Goal: Task Accomplishment & Management: Manage account settings

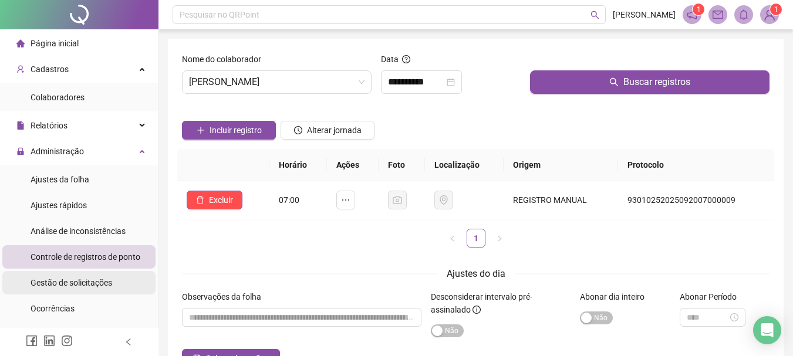
click at [60, 282] on span "Gestão de solicitações" at bounding box center [72, 282] width 82 height 9
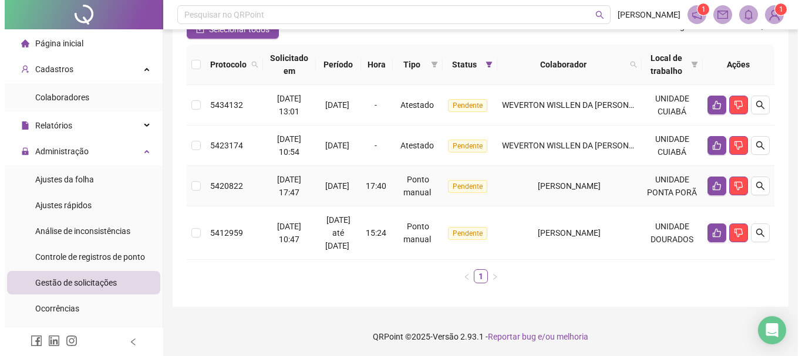
scroll to position [117, 0]
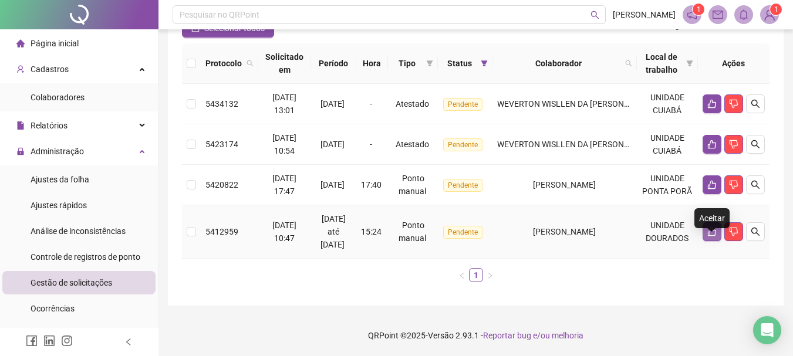
click at [709, 237] on icon "like" at bounding box center [712, 231] width 9 height 9
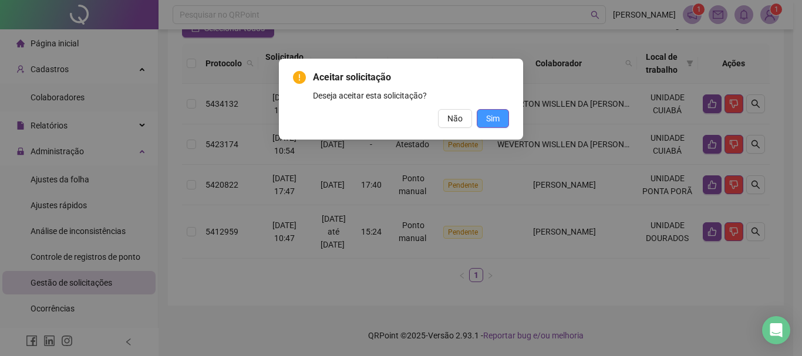
click at [490, 127] on button "Sim" at bounding box center [493, 118] width 32 height 19
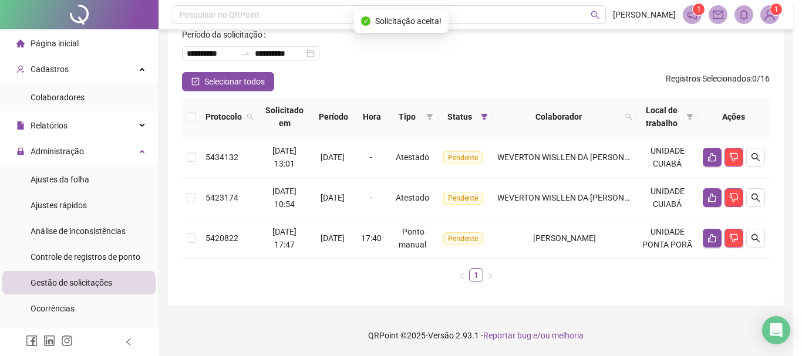
scroll to position [64, 0]
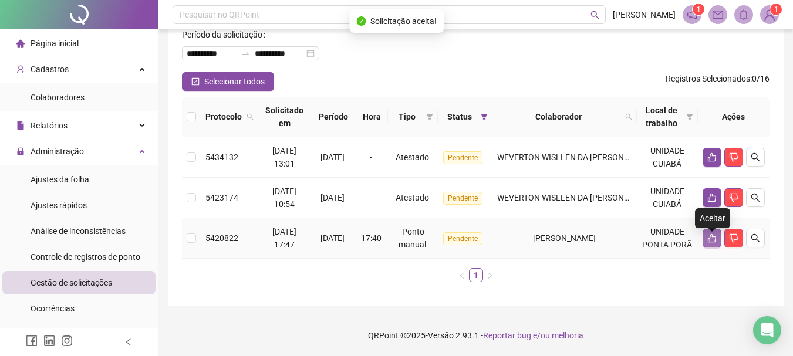
click at [708, 243] on icon "like" at bounding box center [712, 238] width 8 height 9
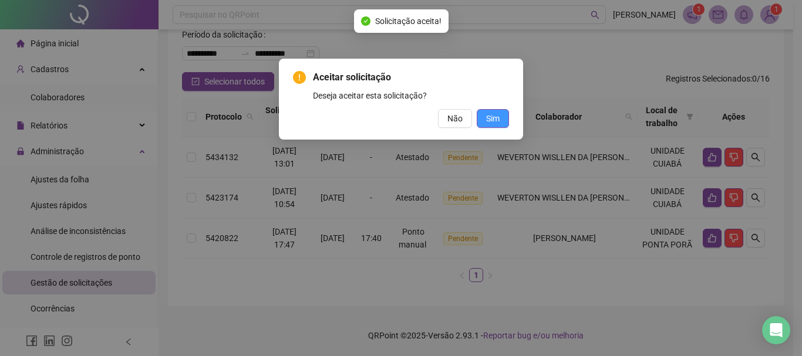
click at [484, 122] on button "Sim" at bounding box center [493, 118] width 32 height 19
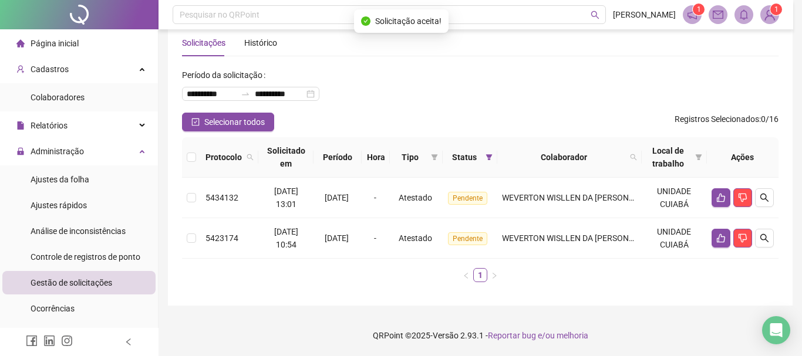
scroll to position [23, 0]
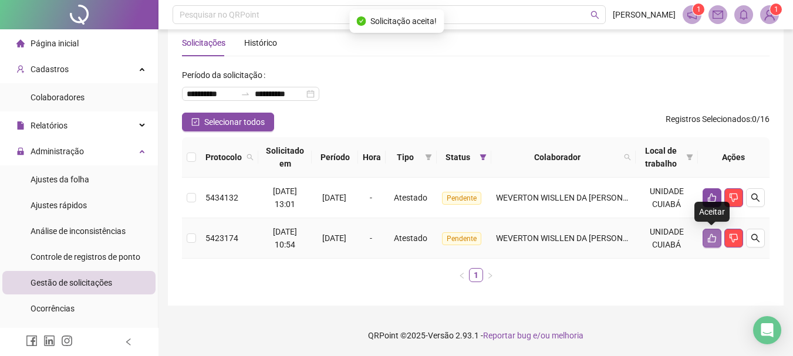
click at [713, 243] on button "button" at bounding box center [712, 238] width 19 height 19
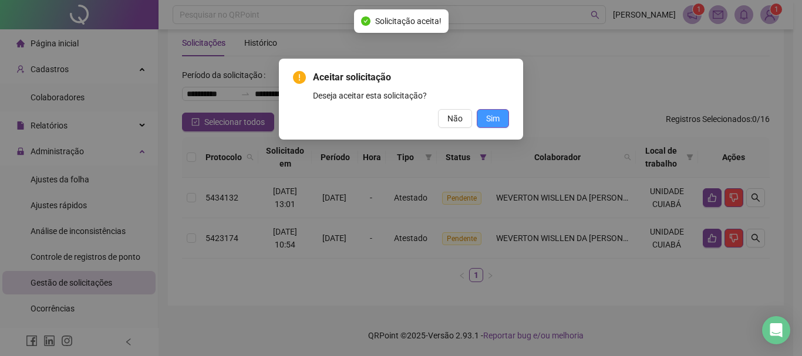
click at [497, 122] on span "Sim" at bounding box center [493, 118] width 14 height 13
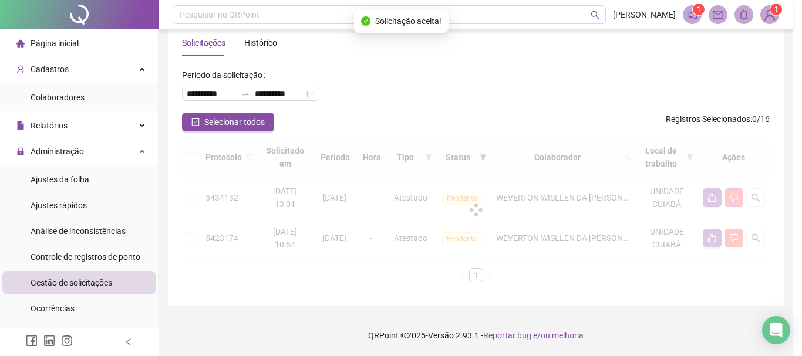
scroll to position [0, 0]
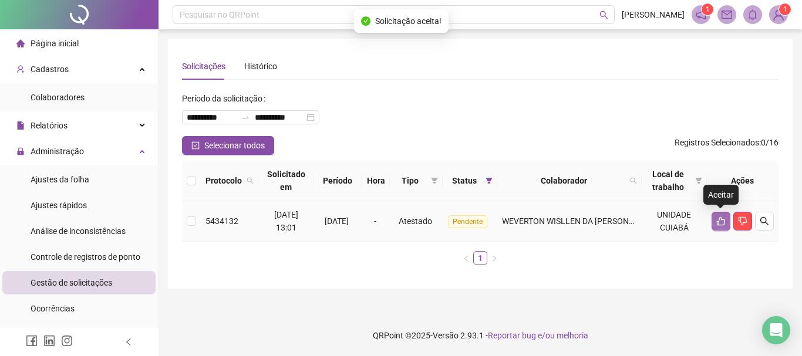
click at [720, 223] on icon "like" at bounding box center [720, 221] width 9 height 9
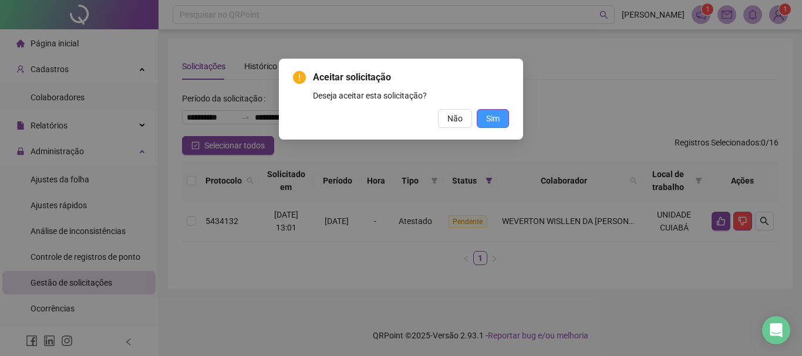
click at [494, 121] on span "Sim" at bounding box center [493, 118] width 14 height 13
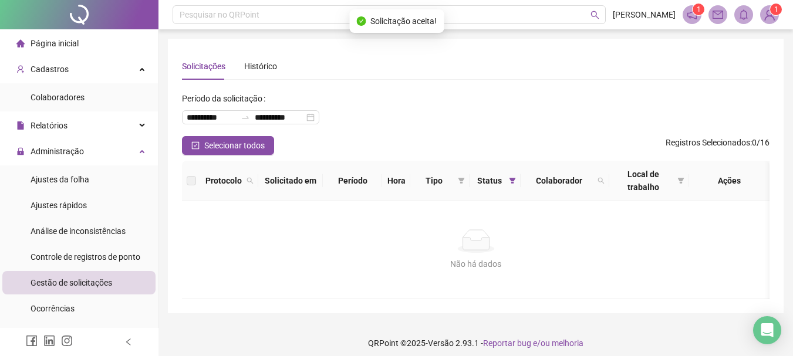
click at [772, 18] on img at bounding box center [770, 15] width 18 height 18
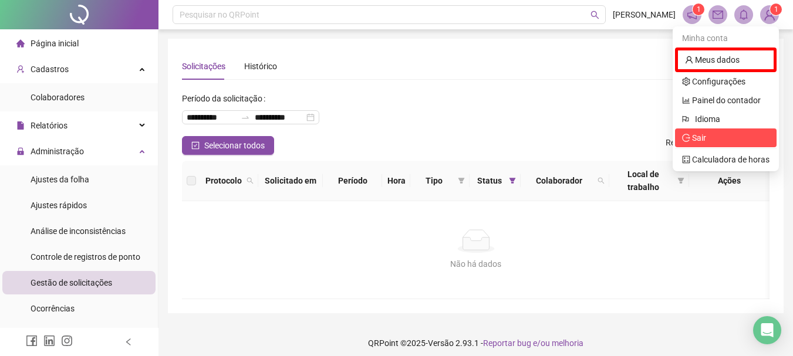
click at [705, 139] on span "Sair" at bounding box center [699, 137] width 14 height 9
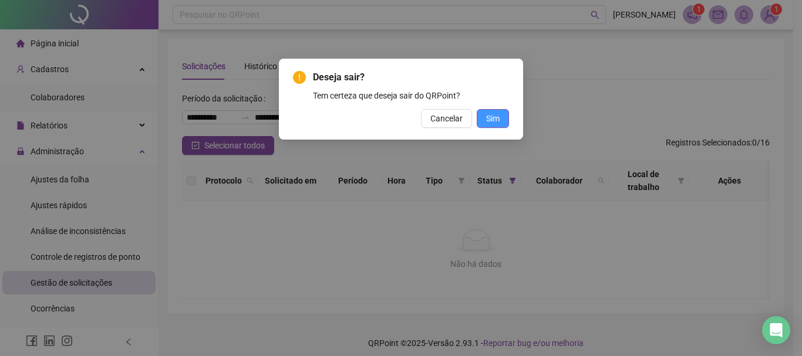
click at [490, 114] on span "Sim" at bounding box center [493, 118] width 14 height 13
